Goal: Find contact information: Find contact information

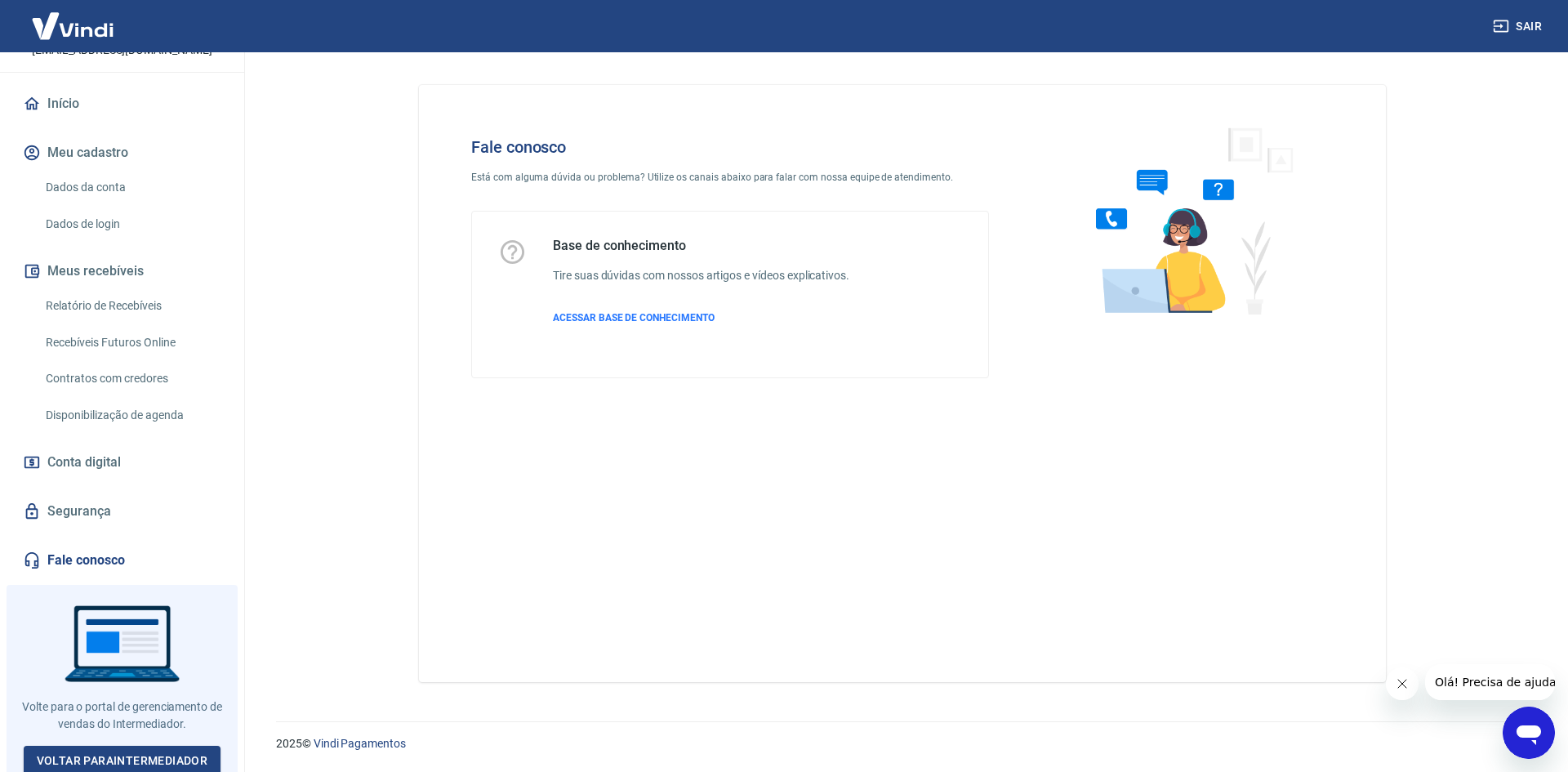
scroll to position [123, 0]
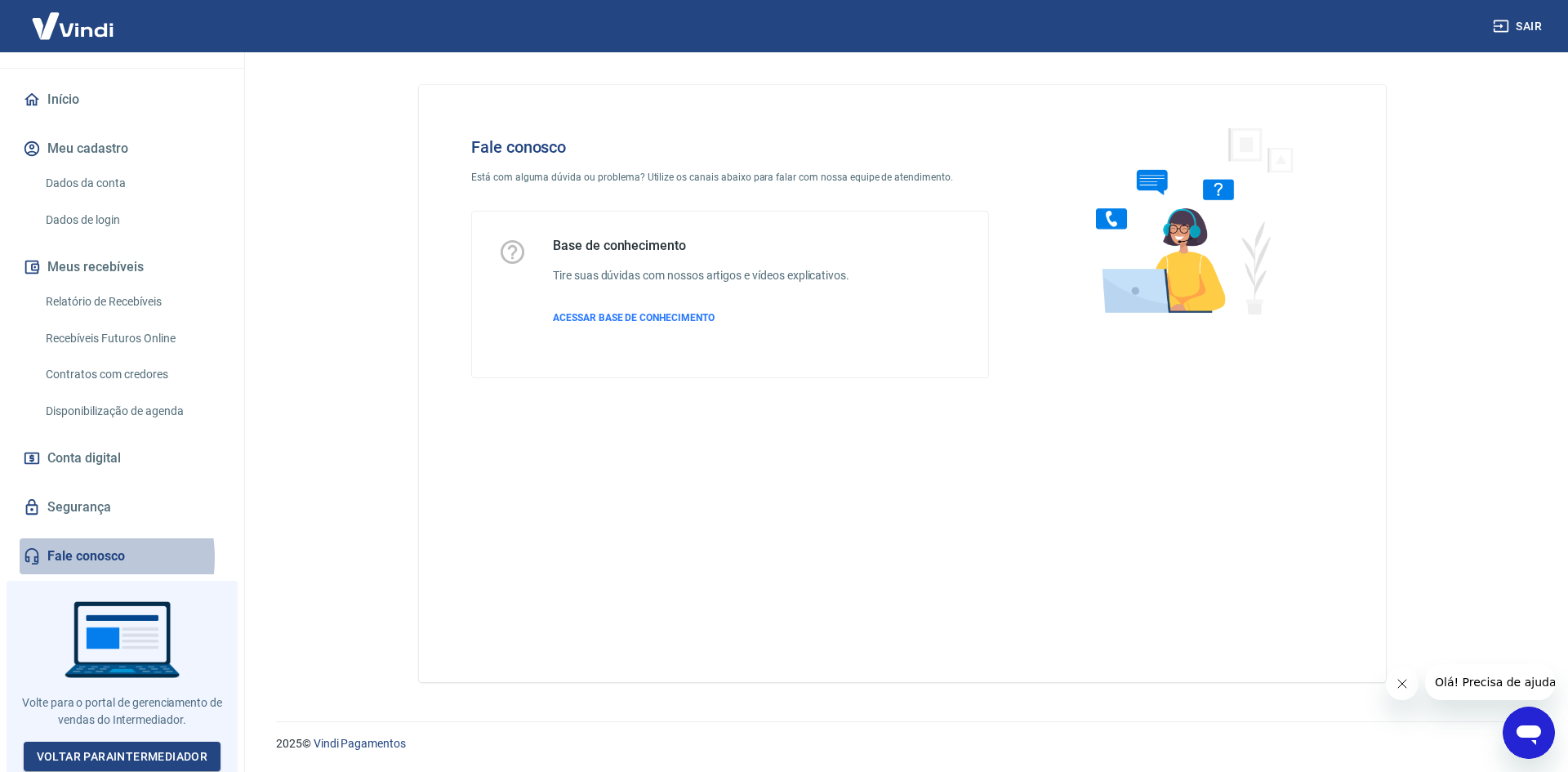
click at [66, 558] on link "Fale conosco" at bounding box center [122, 557] width 205 height 36
click at [91, 551] on link "Fale conosco" at bounding box center [122, 557] width 205 height 36
